Goal: Task Accomplishment & Management: Use online tool/utility

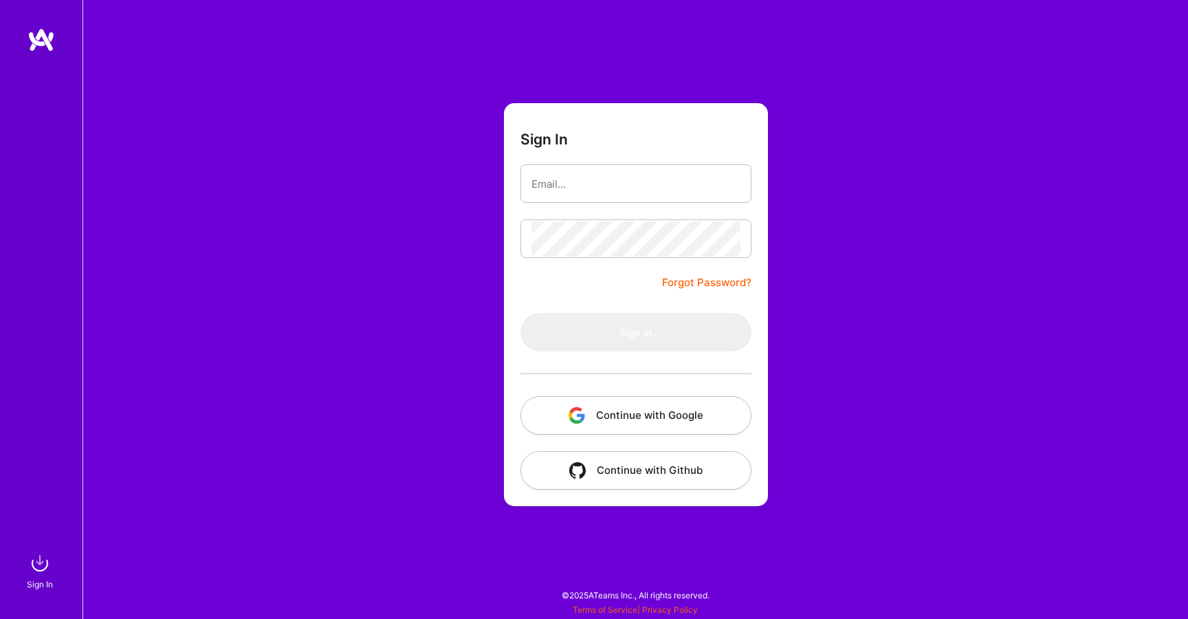
click at [853, 513] on div "Sign In Forgot Password? Sign In Continue with Google Continue with Github" at bounding box center [636, 309] width 1106 height 619
click at [625, 427] on button "Continue with Google" at bounding box center [636, 415] width 231 height 39
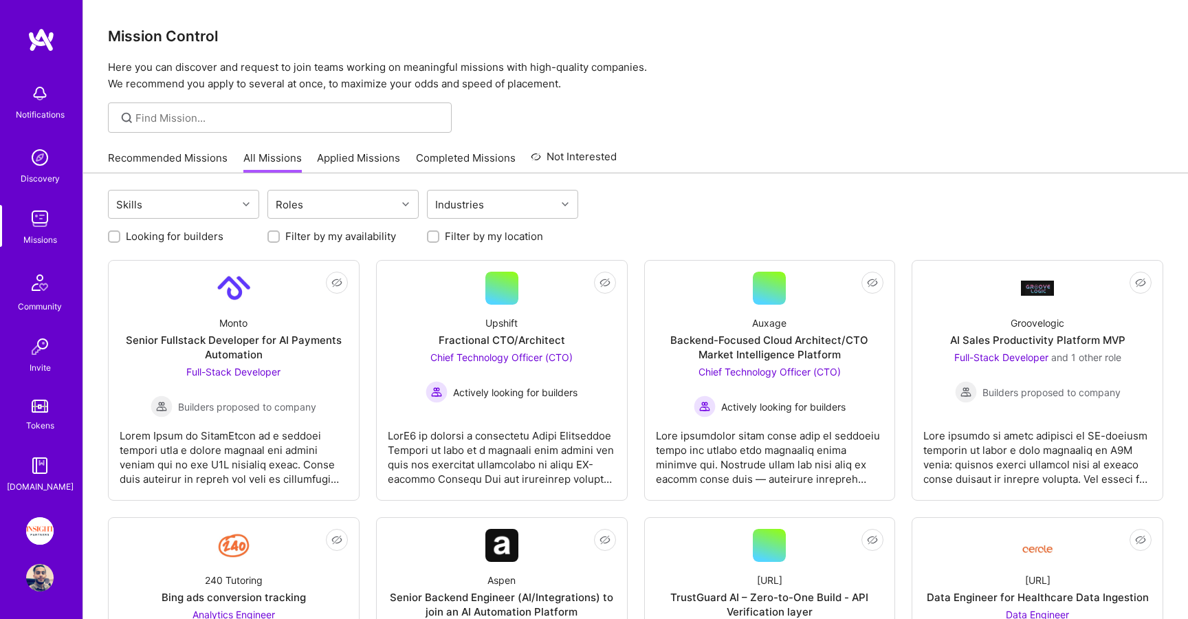
click at [443, 155] on link "Completed Missions" at bounding box center [466, 162] width 100 height 23
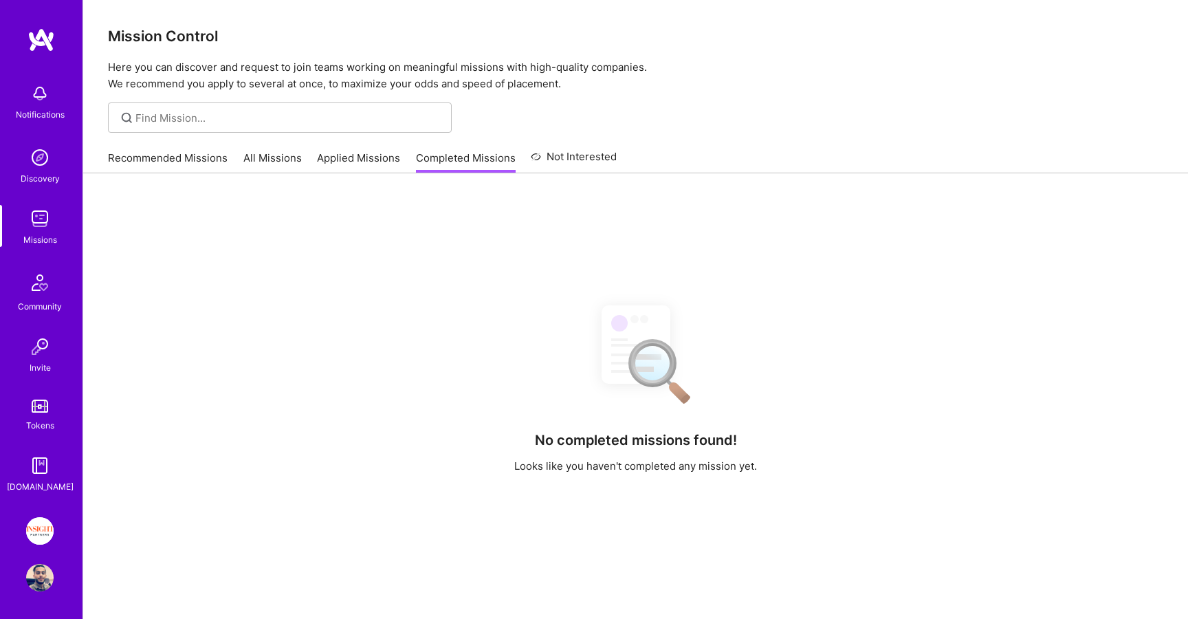
click at [382, 151] on link "Applied Missions" at bounding box center [358, 162] width 83 height 23
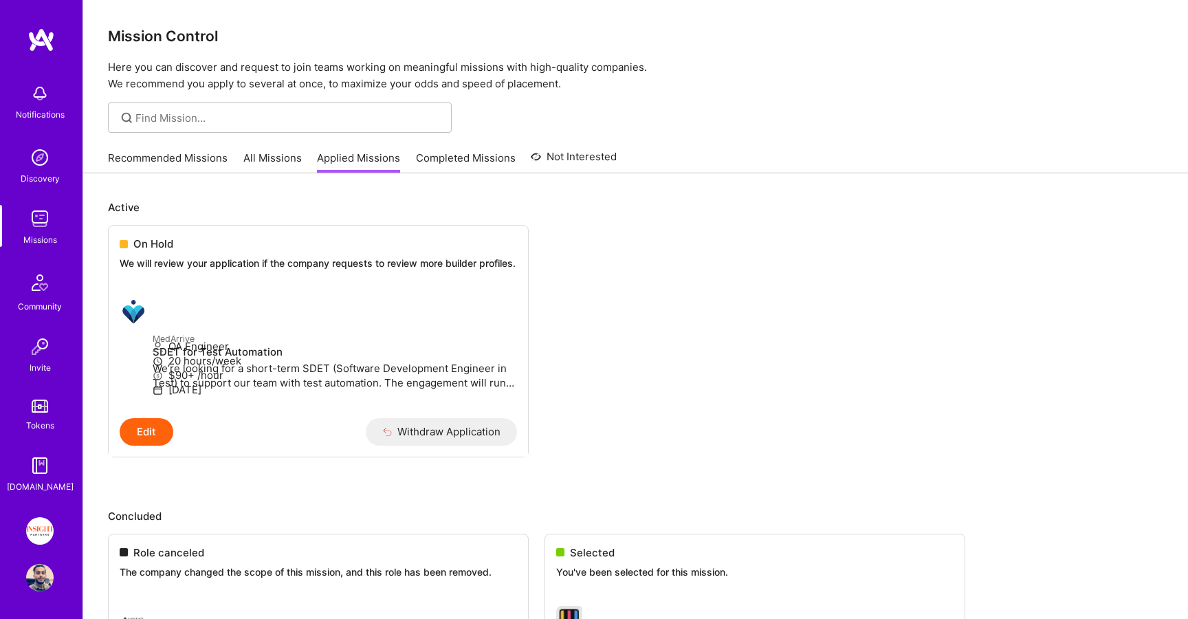
click at [41, 532] on img at bounding box center [40, 531] width 28 height 28
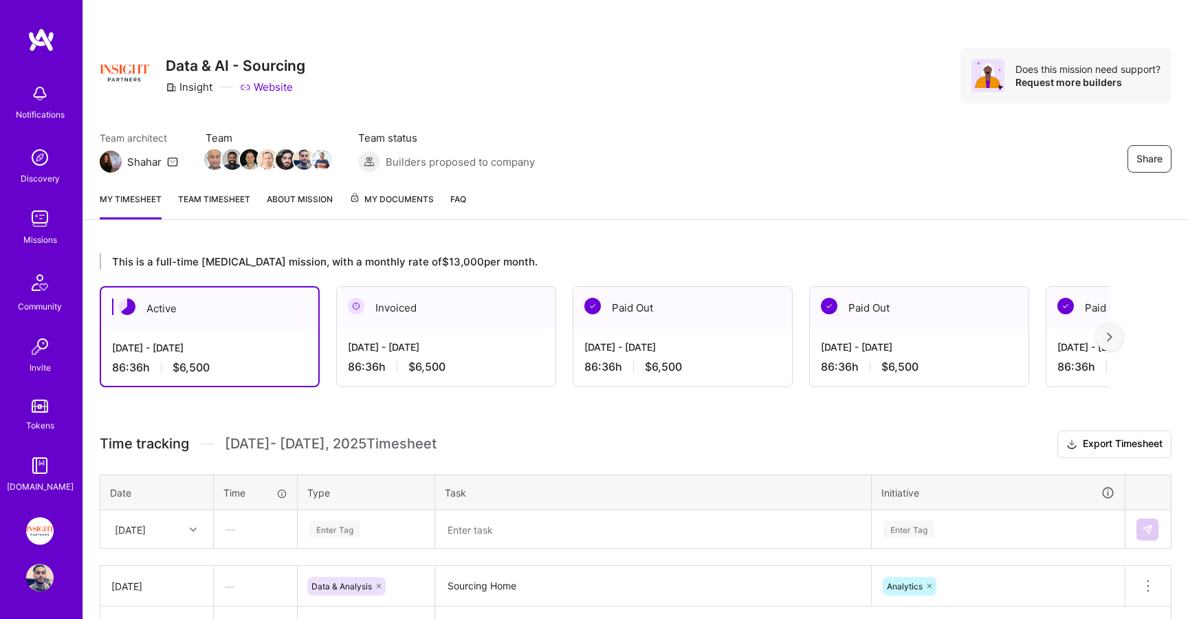
click at [379, 205] on span "My Documents" at bounding box center [391, 199] width 85 height 15
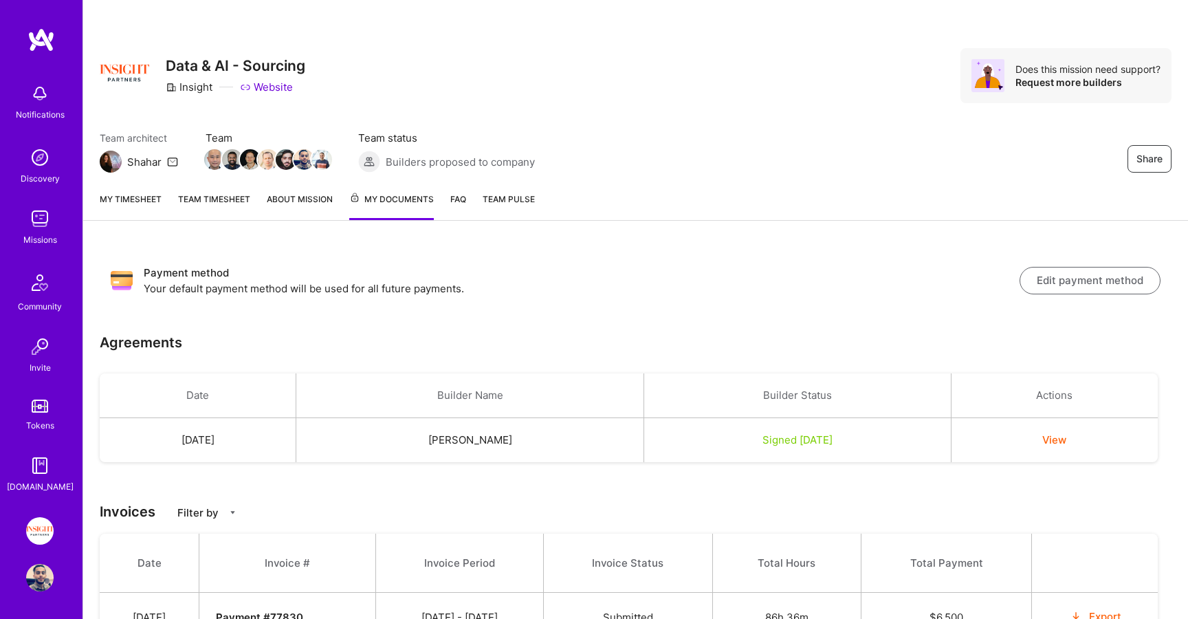
click at [118, 204] on link "My timesheet" at bounding box center [131, 206] width 62 height 28
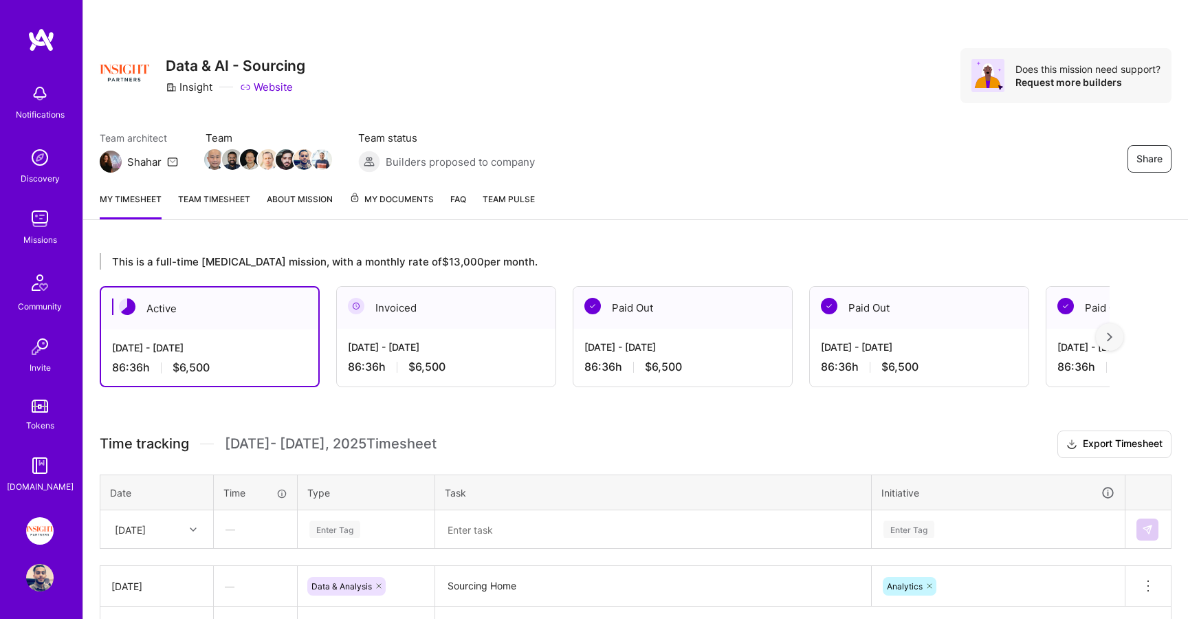
click at [406, 197] on span "My Documents" at bounding box center [391, 199] width 85 height 15
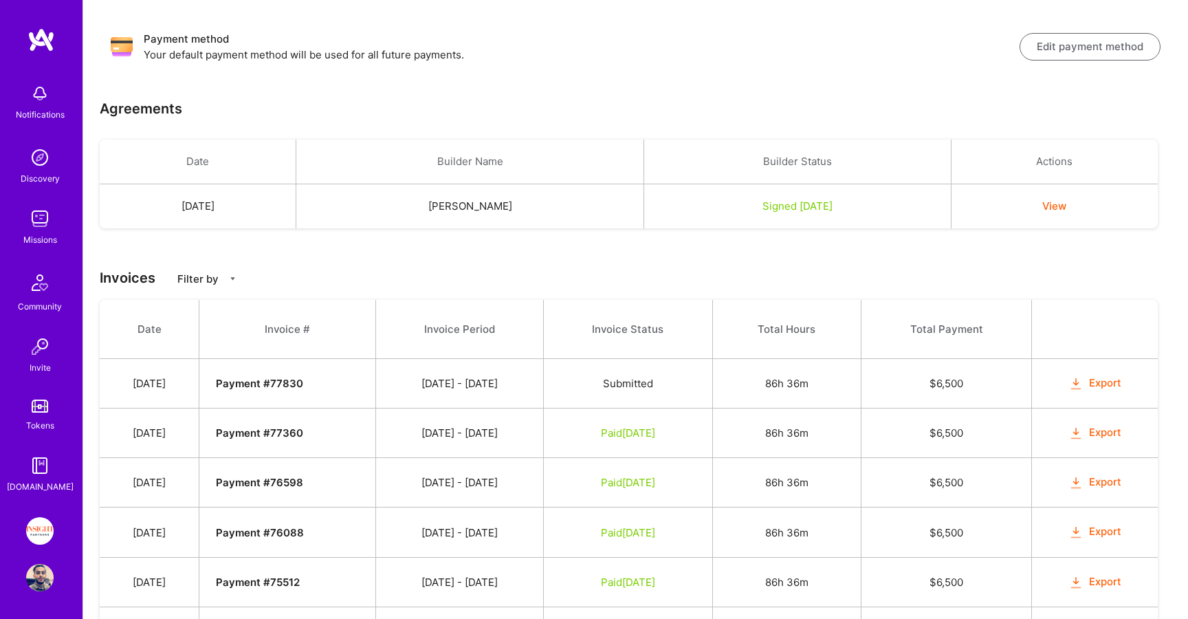
scroll to position [360, 0]
